Goal: Information Seeking & Learning: Learn about a topic

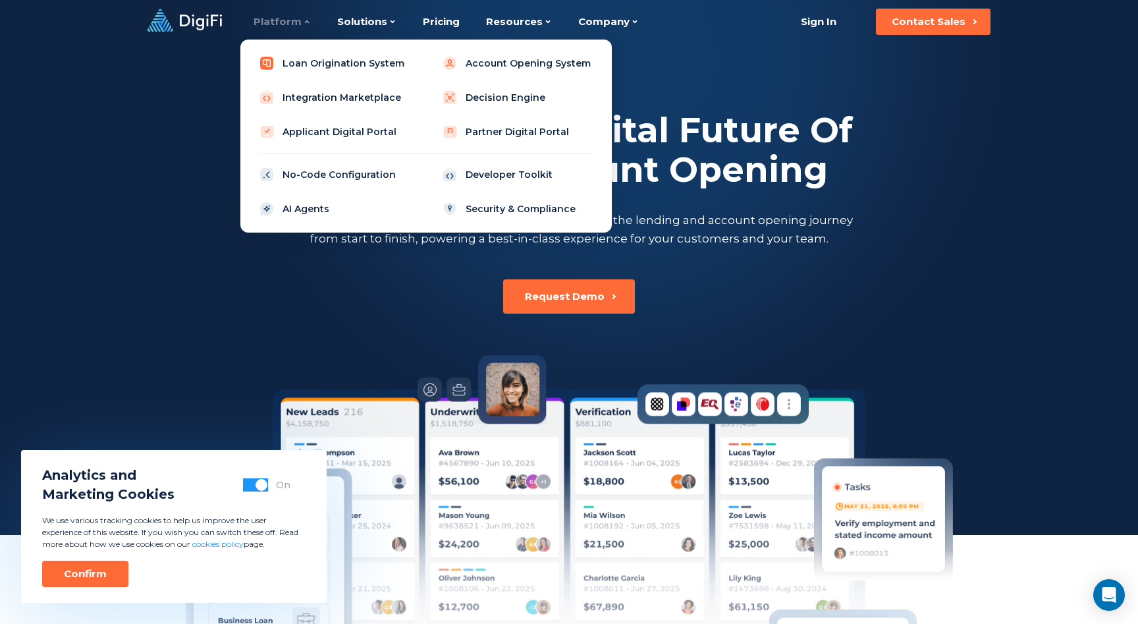
click at [316, 57] on link "Loan Origination System" at bounding box center [334, 63] width 167 height 26
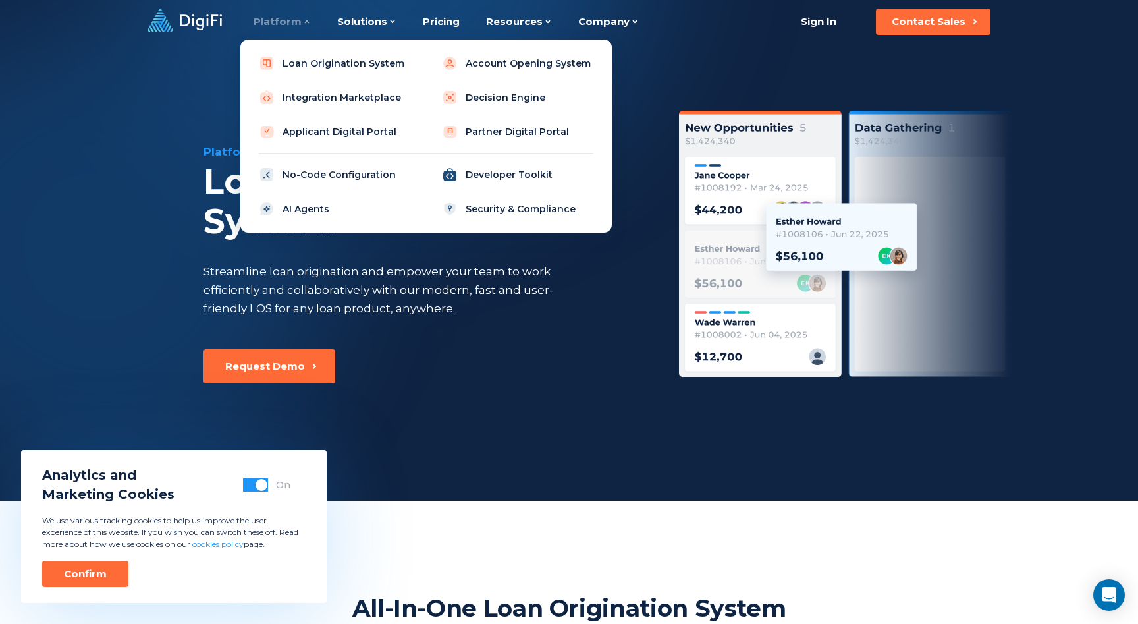
click at [487, 182] on link "Developer Toolkit" at bounding box center [517, 174] width 167 height 26
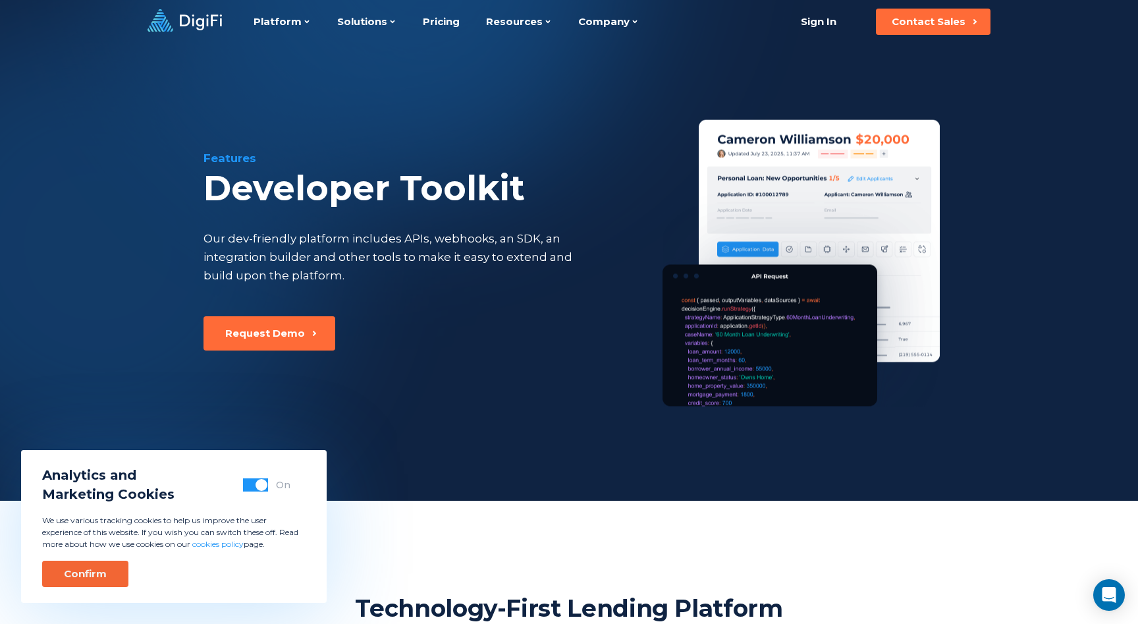
click at [89, 568] on div "Confirm" at bounding box center [85, 573] width 43 height 13
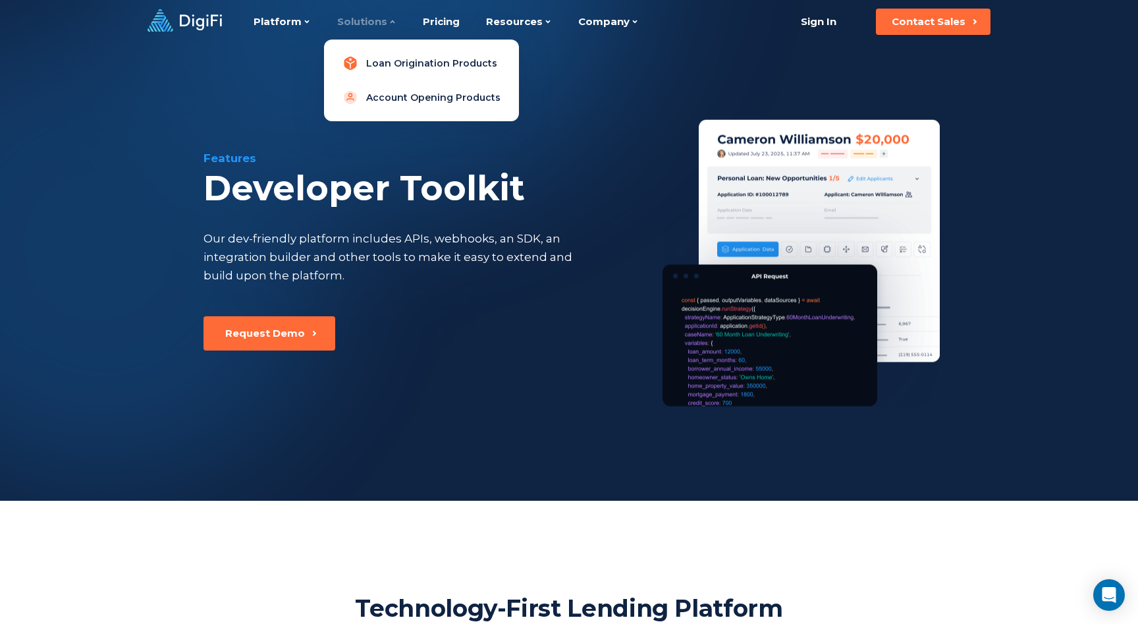
click at [393, 60] on link "Loan Origination Products" at bounding box center [422, 63] width 174 height 26
